Goal: Information Seeking & Learning: Learn about a topic

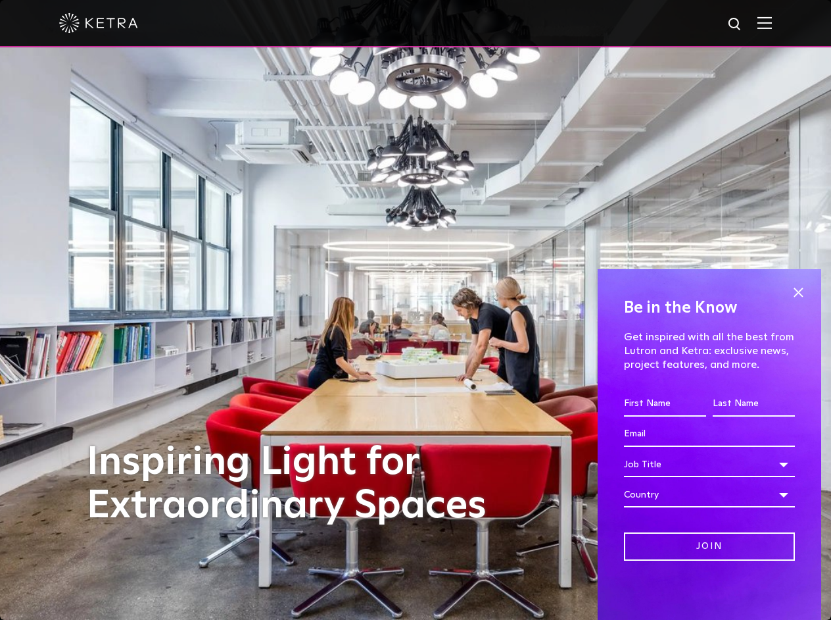
click at [762, 21] on img at bounding box center [765, 22] width 14 height 12
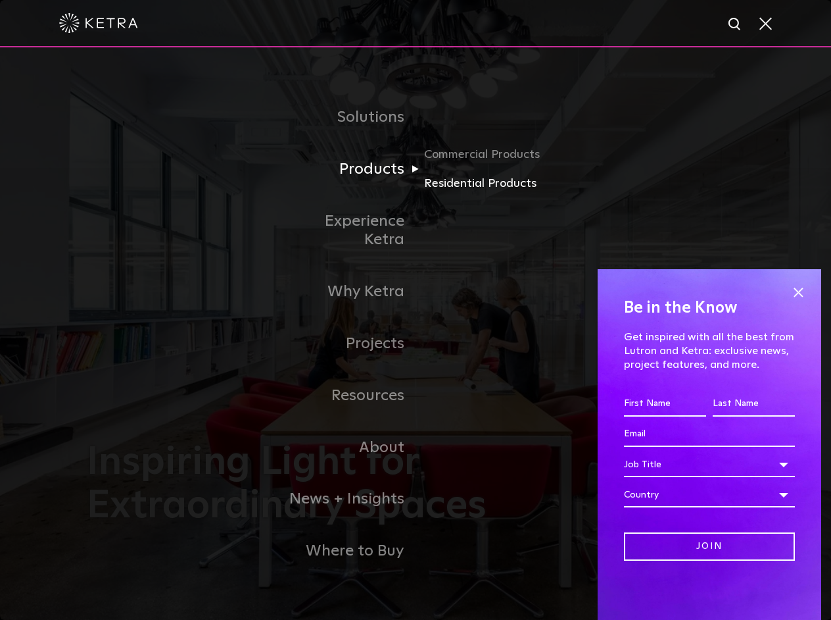
click at [452, 193] on link "Residential Products" at bounding box center [487, 183] width 126 height 19
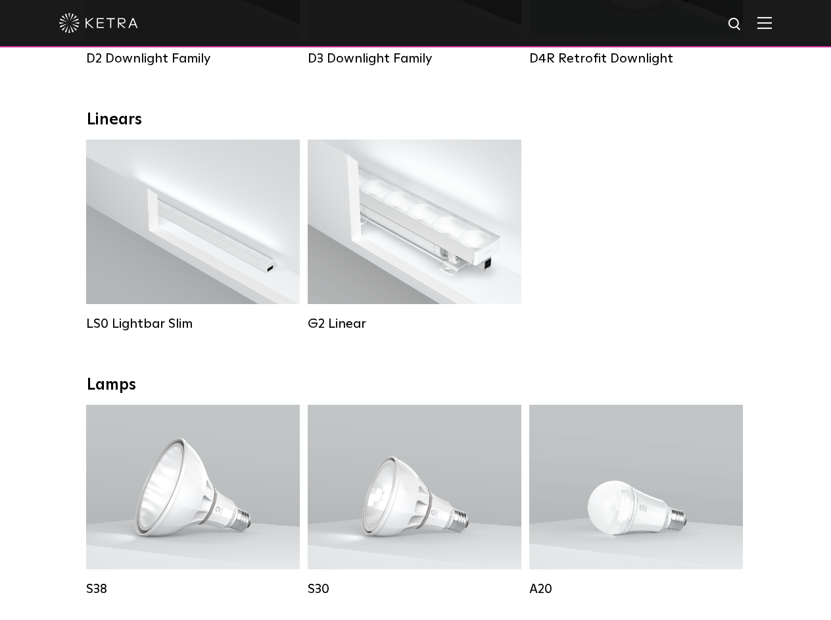
scroll to position [435, 0]
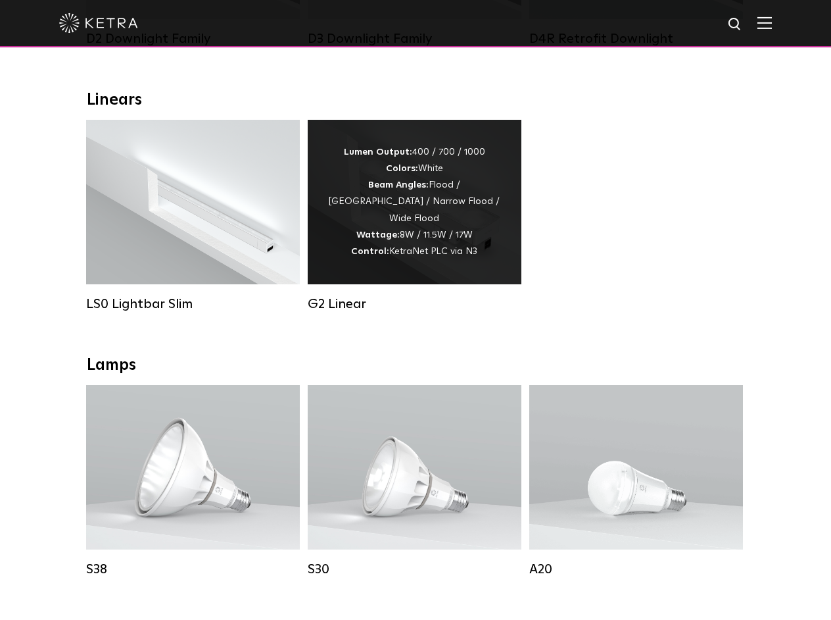
click at [417, 230] on div "Lumen Output: 400 / 700 / 1000 Colors: White Beam Angles: Flood / [GEOGRAPHIC_D…" at bounding box center [415, 202] width 174 height 116
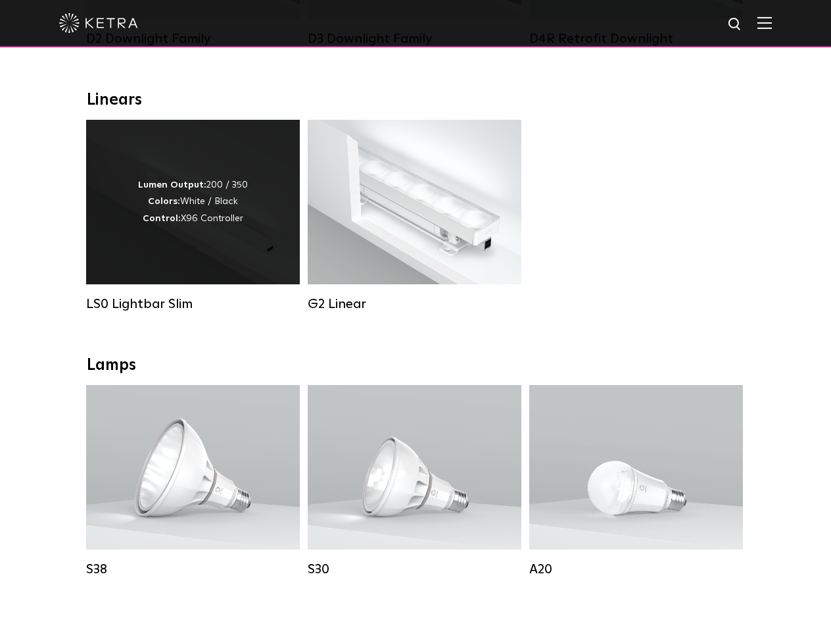
click at [230, 247] on div "Lumen Output: 200 / 350 Colors: White / Black Control: X96 Controller" at bounding box center [193, 202] width 214 height 164
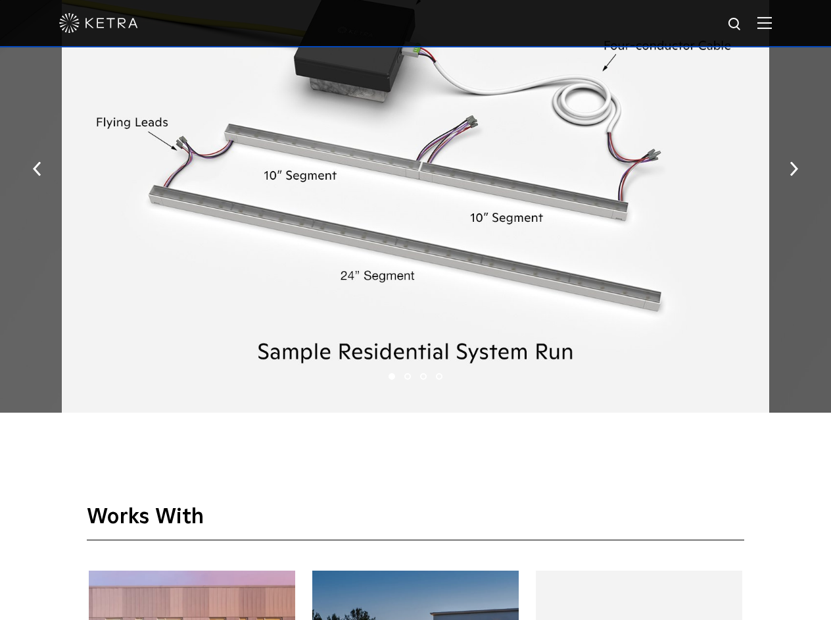
scroll to position [1928, 0]
